Goal: Task Accomplishment & Management: Manage account settings

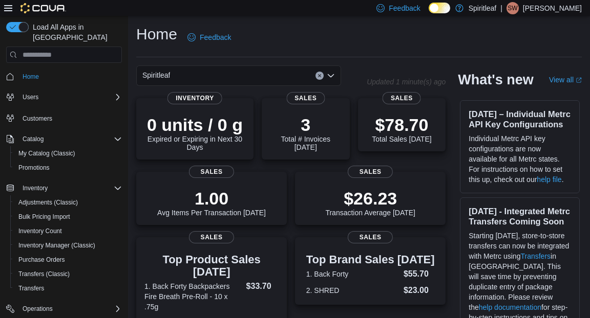
click at [568, 8] on p "[PERSON_NAME]" at bounding box center [551, 8] width 59 height 12
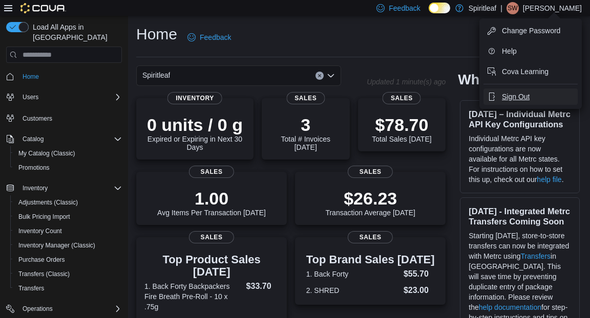
click at [512, 94] on span "Sign Out" at bounding box center [516, 97] width 28 height 10
